Goal: Check status

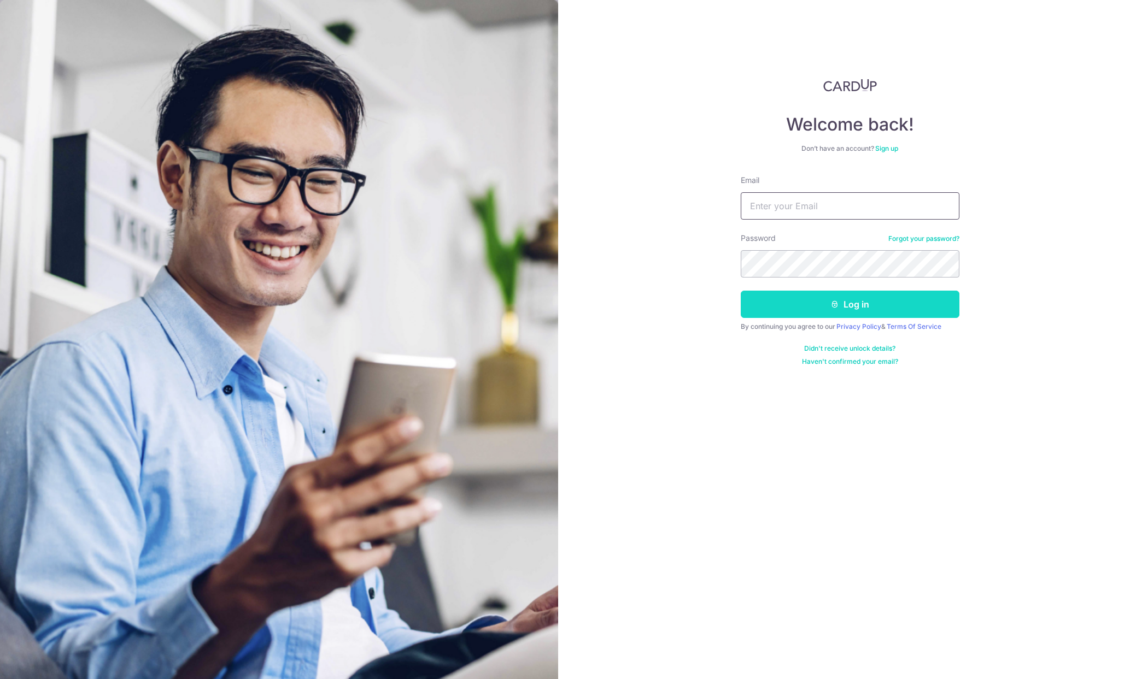
type input "XZBKEVINSNOW@GMAIL.COM"
click at [785, 299] on button "Log in" at bounding box center [850, 304] width 219 height 27
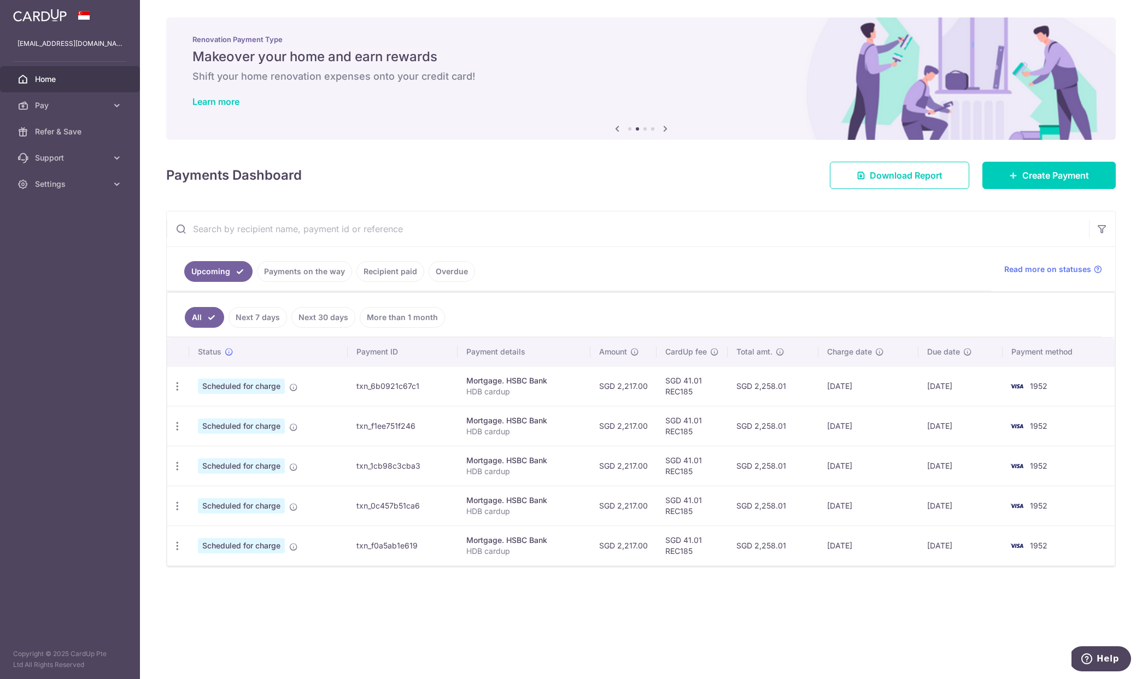
click at [255, 310] on link "Next 7 days" at bounding box center [257, 317] width 58 height 21
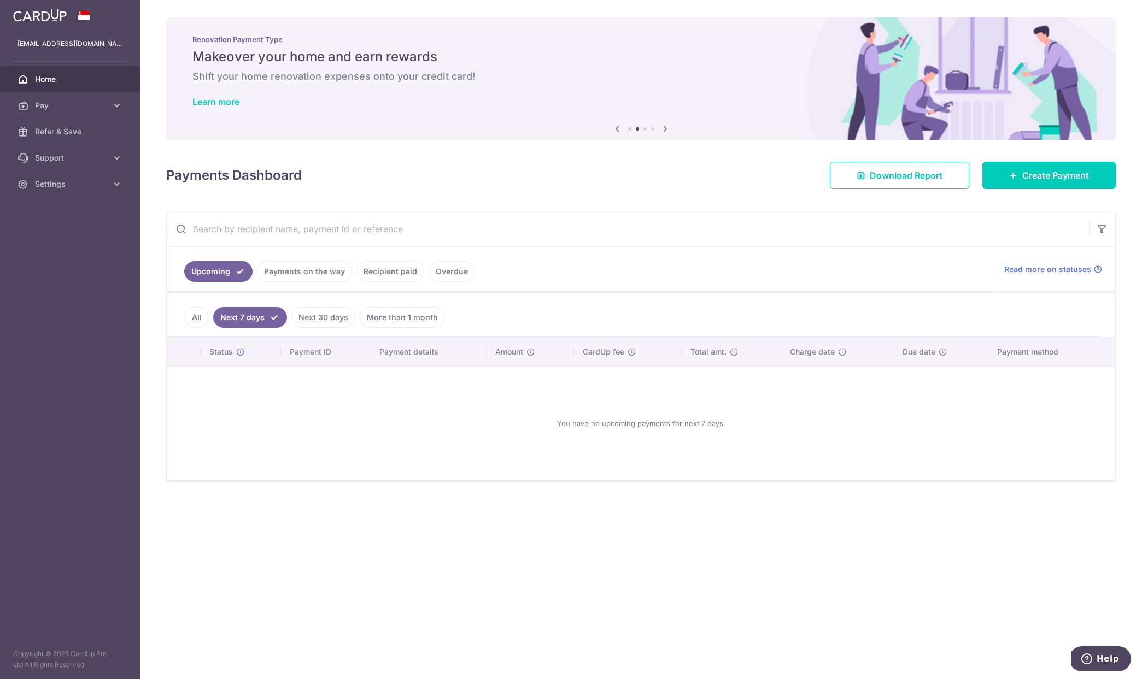
click at [192, 319] on link "All" at bounding box center [197, 317] width 24 height 21
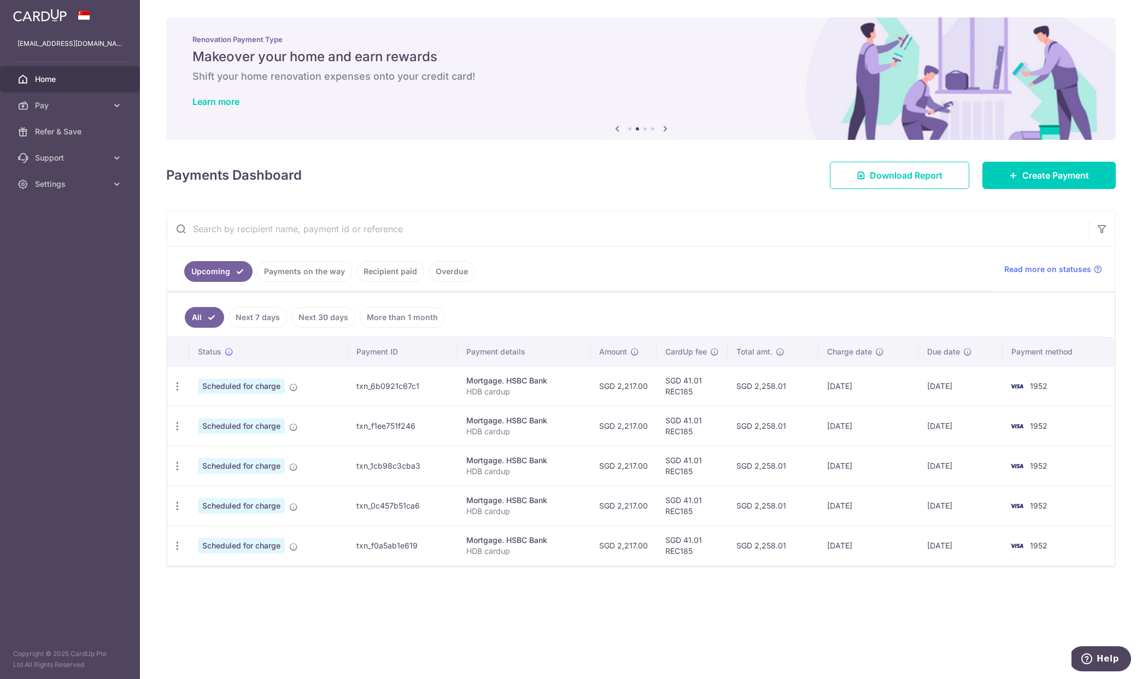
click at [288, 263] on link "Payments on the way" at bounding box center [304, 271] width 95 height 21
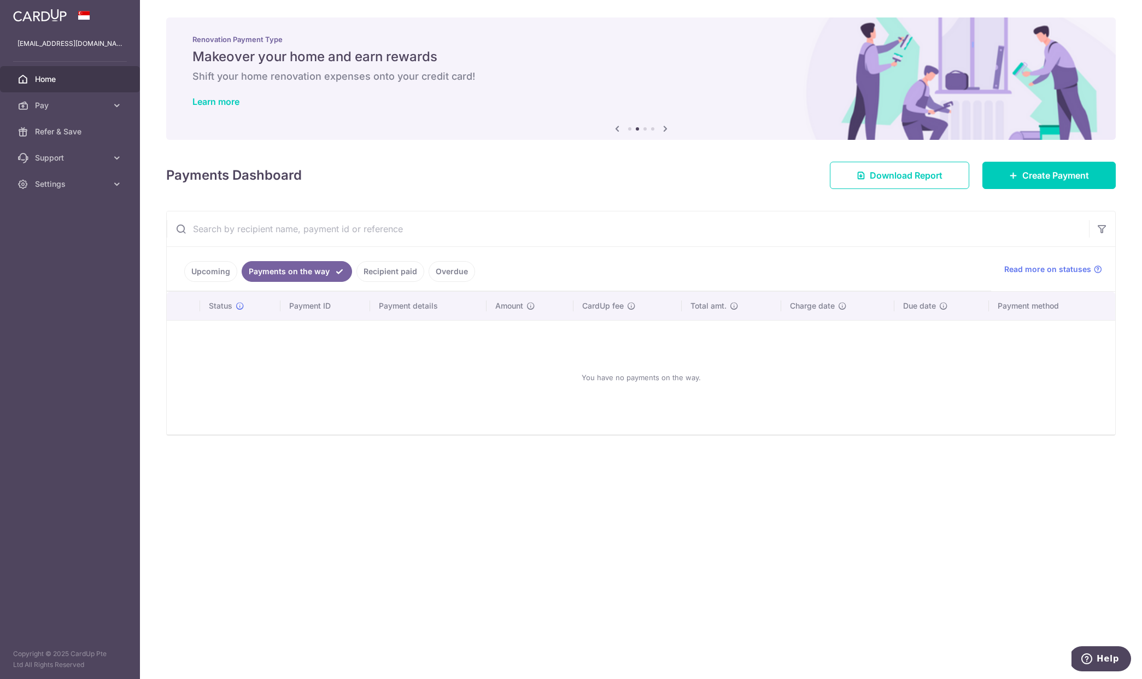
click at [198, 275] on link "Upcoming" at bounding box center [210, 271] width 53 height 21
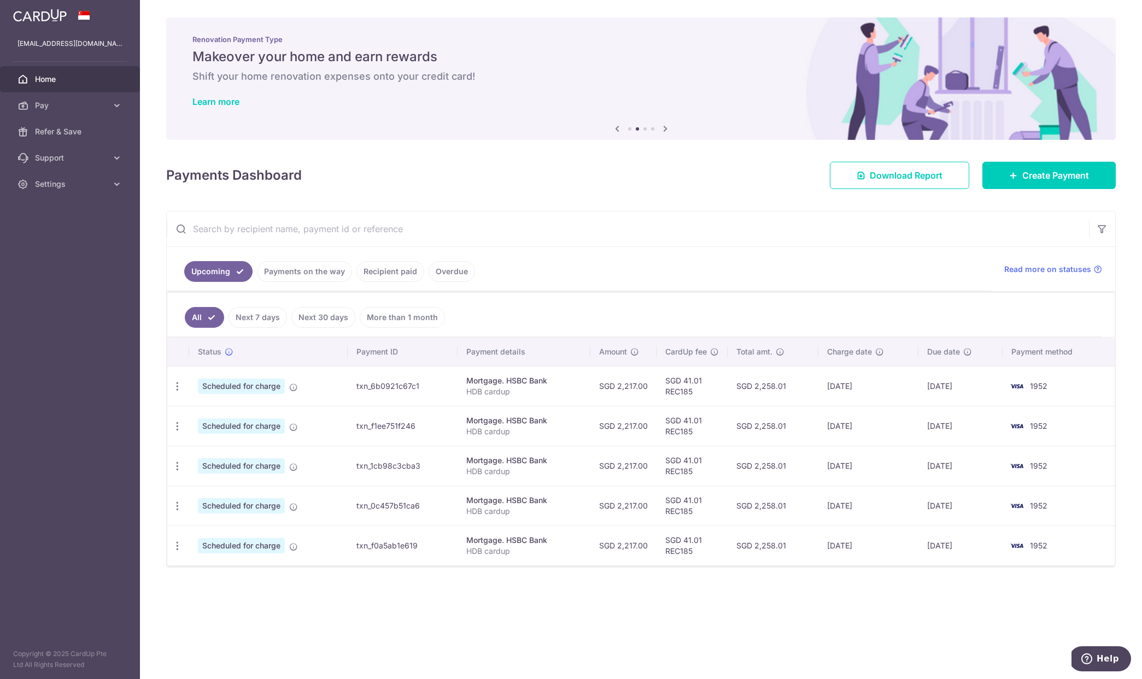
click at [376, 271] on link "Recipient paid" at bounding box center [390, 271] width 68 height 21
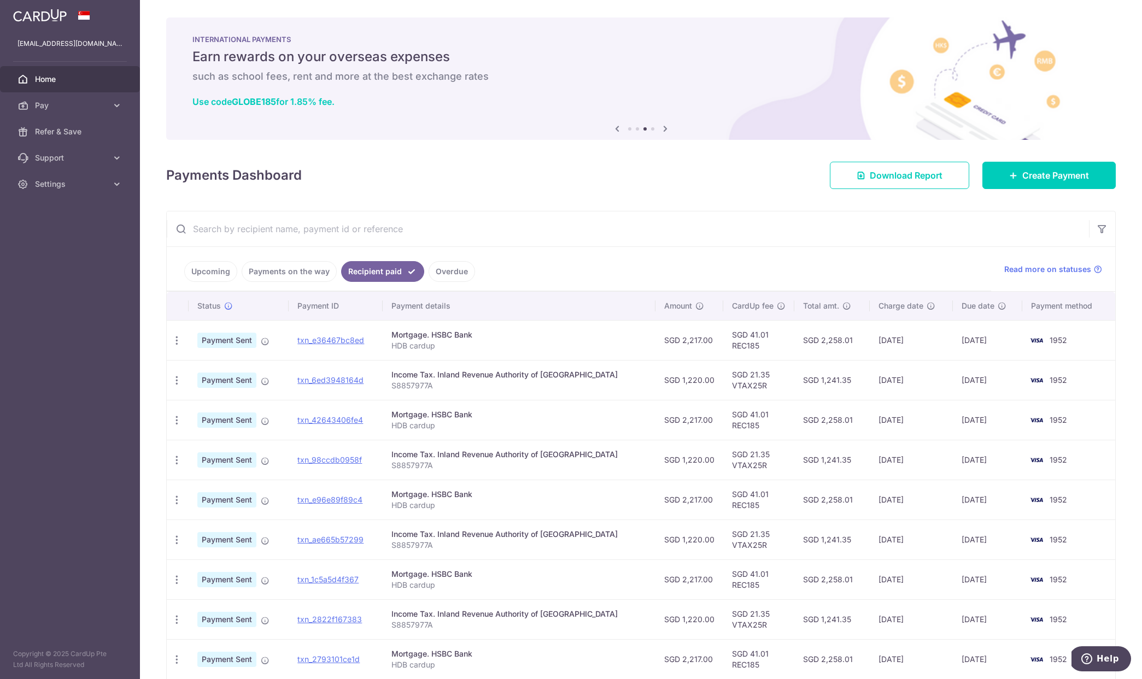
drag, startPoint x: 450, startPoint y: 331, endPoint x: 526, endPoint y: 341, distance: 76.1
click at [523, 341] on td "Mortgage. HSBC Bank HDB cardup" at bounding box center [519, 340] width 273 height 40
click at [528, 342] on p "HDB cardup" at bounding box center [518, 346] width 255 height 11
click at [210, 272] on link "Upcoming" at bounding box center [210, 271] width 53 height 21
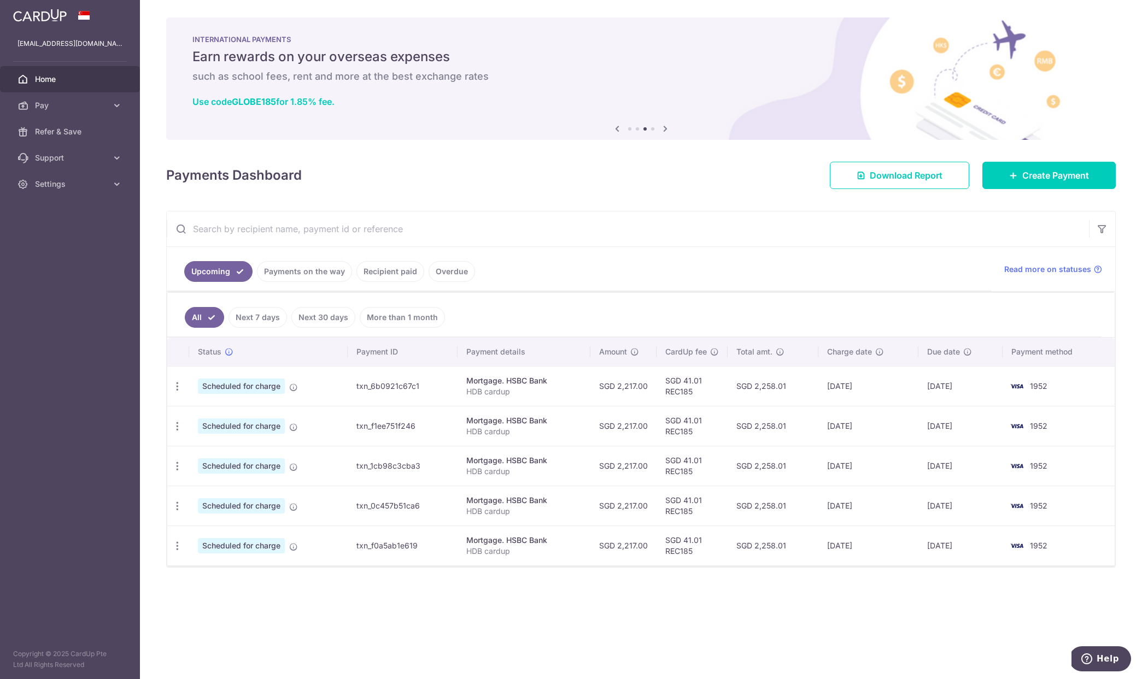
drag, startPoint x: 664, startPoint y: 424, endPoint x: 818, endPoint y: 491, distance: 168.9
click at [811, 489] on tbody "Update payment Cancel payment Scheduled for charge txn_6b0921c67c1 Mortgage. HS…" at bounding box center [640, 465] width 947 height 199
drag, startPoint x: 818, startPoint y: 491, endPoint x: 840, endPoint y: 530, distance: 44.5
click at [818, 491] on td "SGD 2,258.01" at bounding box center [772, 506] width 91 height 40
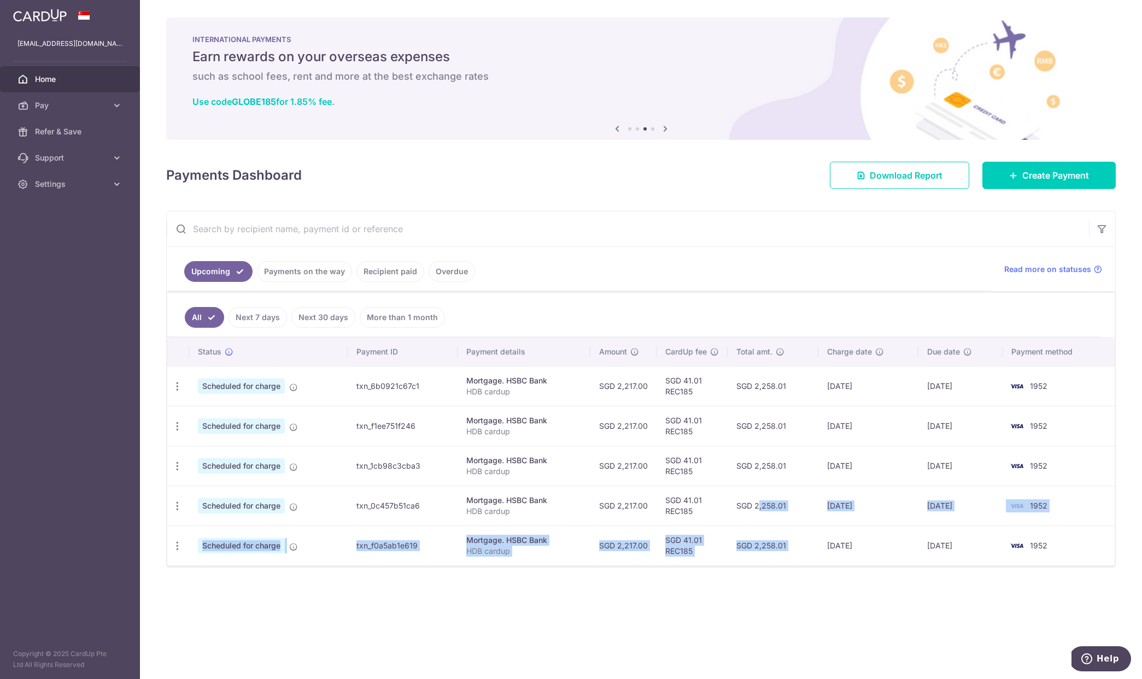
drag, startPoint x: 829, startPoint y: 524, endPoint x: 706, endPoint y: 439, distance: 149.6
click at [738, 457] on tbody "Update payment Cancel payment Scheduled for charge txn_6b0921c67c1 Mortgage. HS…" at bounding box center [640, 465] width 947 height 199
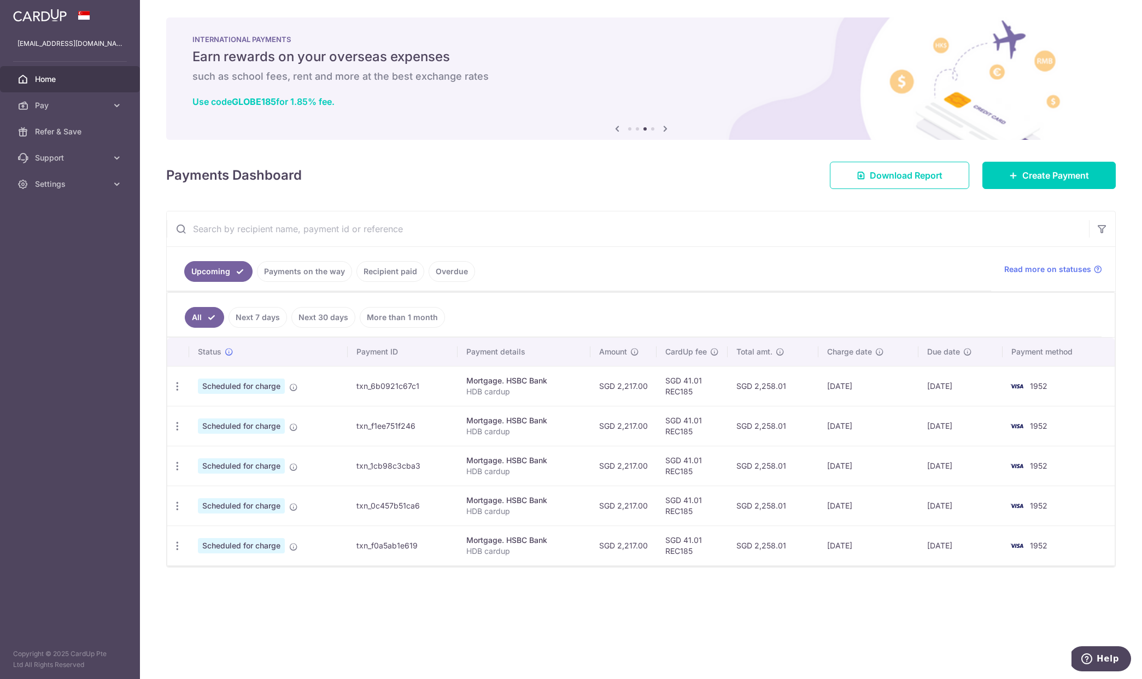
click at [703, 438] on td "SGD 41.01 REC185" at bounding box center [691, 426] width 71 height 40
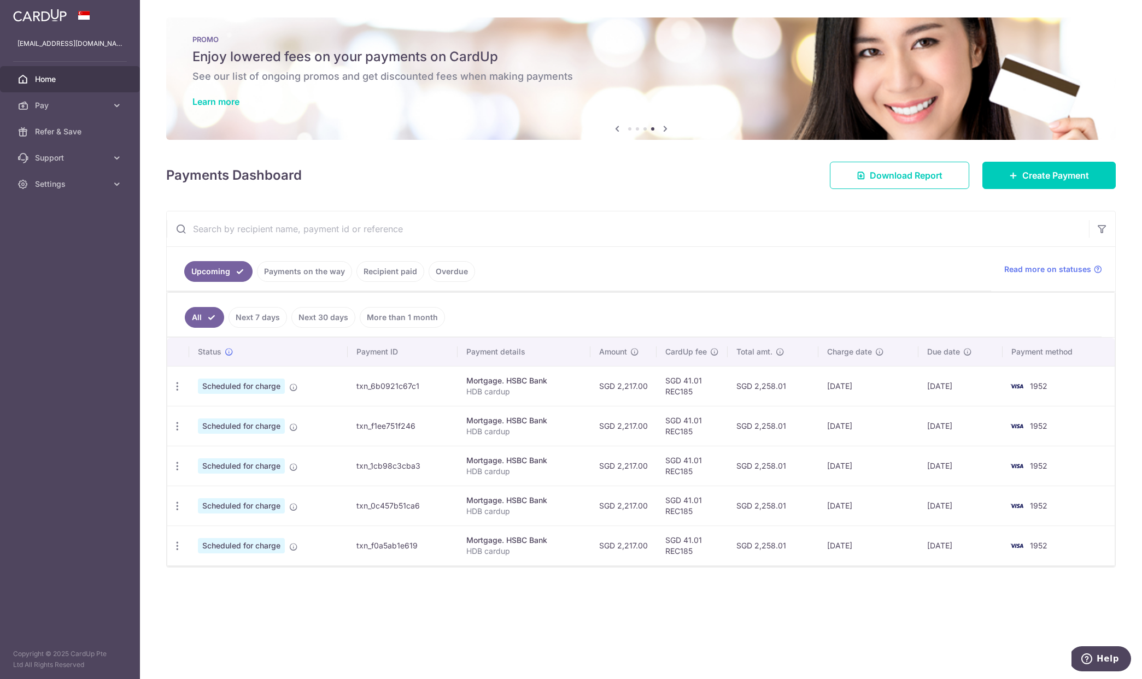
drag, startPoint x: 712, startPoint y: 415, endPoint x: 879, endPoint y: 518, distance: 195.5
click at [869, 511] on tbody "Update payment Cancel payment Scheduled for charge txn_6b0921c67c1 Mortgage. HS…" at bounding box center [640, 465] width 947 height 199
click at [884, 522] on td "[DATE]" at bounding box center [868, 506] width 100 height 40
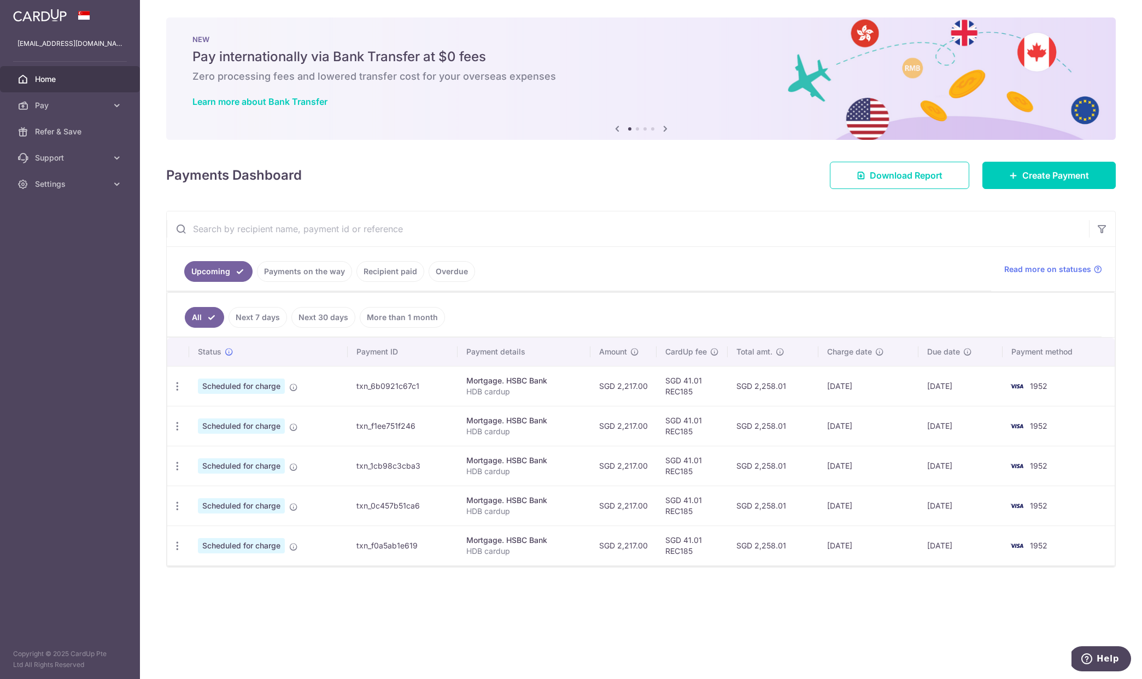
click at [272, 273] on link "Payments on the way" at bounding box center [304, 271] width 95 height 21
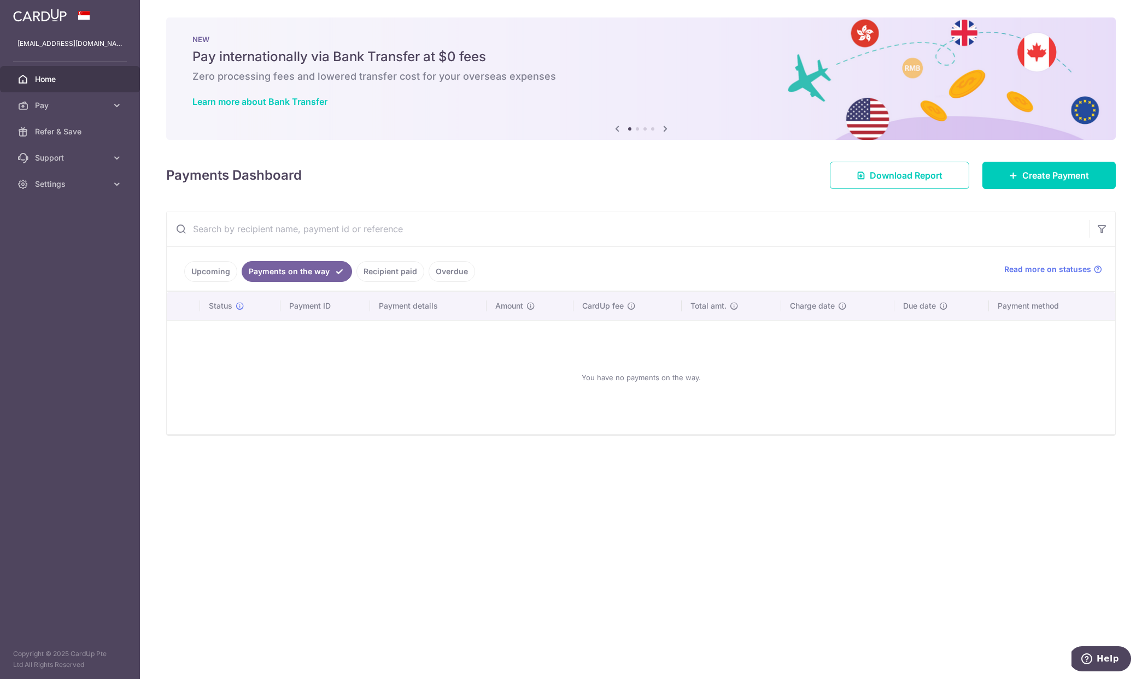
click at [180, 272] on ul "Upcoming Payments on the way Recipient paid Overdue" at bounding box center [579, 269] width 824 height 44
click at [218, 272] on link "Upcoming" at bounding box center [210, 271] width 53 height 21
